Goal: Task Accomplishment & Management: Use online tool/utility

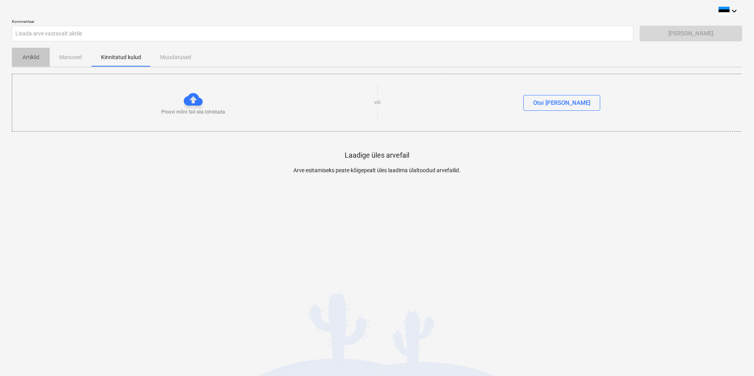
click at [19, 60] on span "Artiklid" at bounding box center [31, 57] width 38 height 13
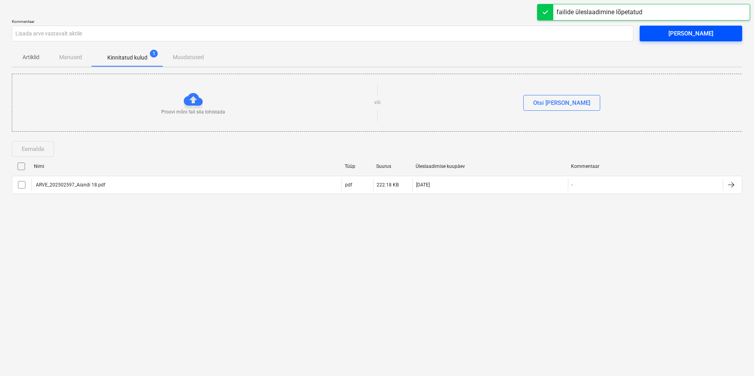
click at [695, 32] on div "[PERSON_NAME]" at bounding box center [690, 33] width 45 height 10
click at [673, 36] on span "[PERSON_NAME]" at bounding box center [691, 33] width 84 height 10
